Goal: Transaction & Acquisition: Purchase product/service

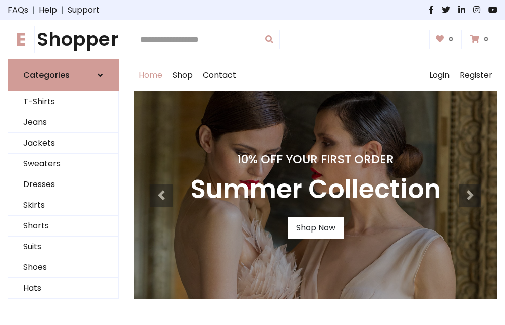
click at [252, 162] on h4 "10% Off Your First Order" at bounding box center [315, 159] width 251 height 14
click at [316, 228] on link "Shop Now" at bounding box center [316, 227] width 57 height 21
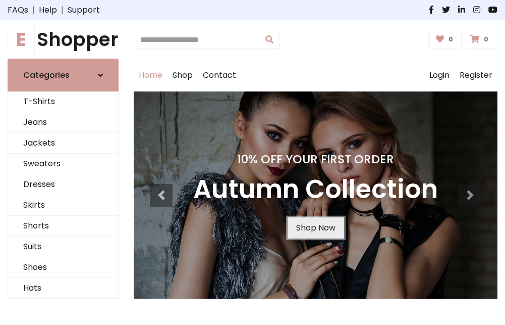
click at [316, 228] on link "Shop Now" at bounding box center [316, 227] width 57 height 21
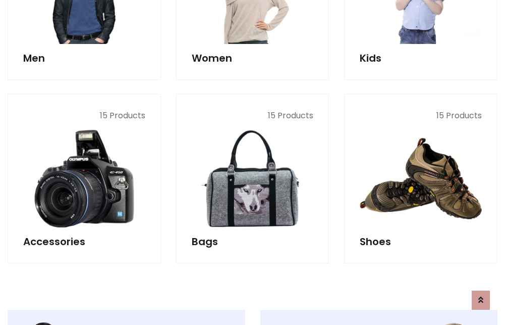
scroll to position [1007, 0]
